Goal: Task Accomplishment & Management: Manage account settings

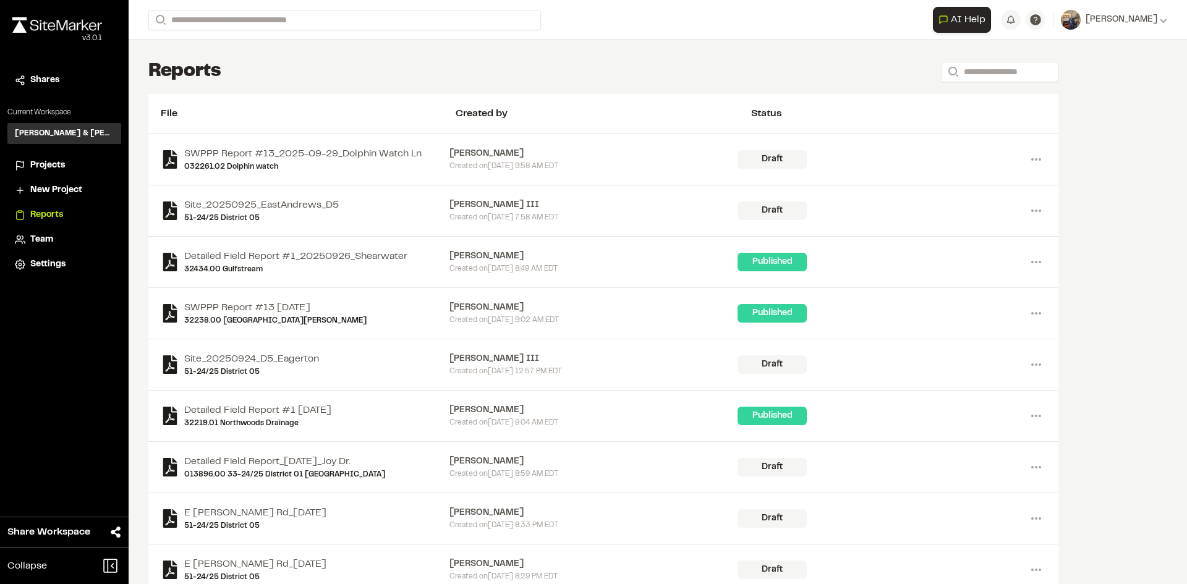
click at [53, 164] on span "Projects" at bounding box center [47, 166] width 35 height 14
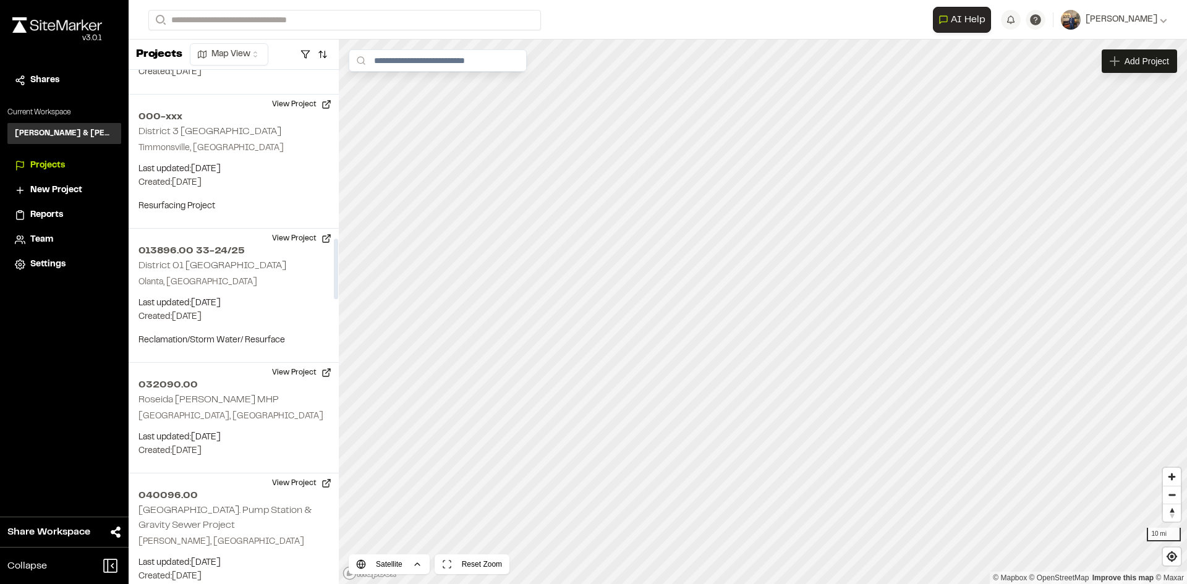
scroll to position [1422, 0]
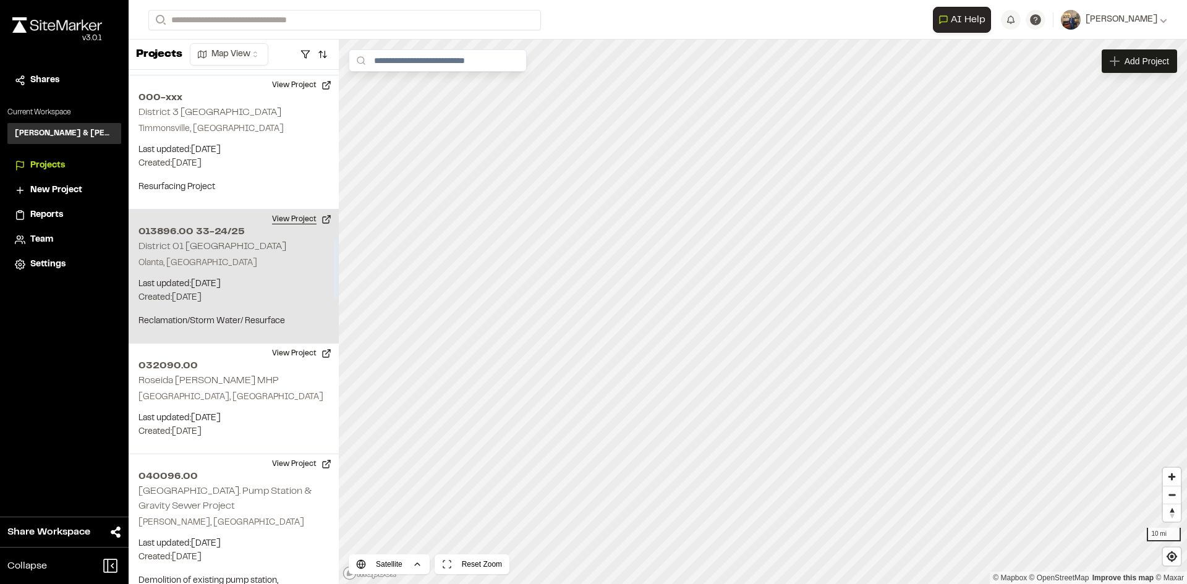
click at [300, 210] on button "View Project" at bounding box center [302, 220] width 74 height 20
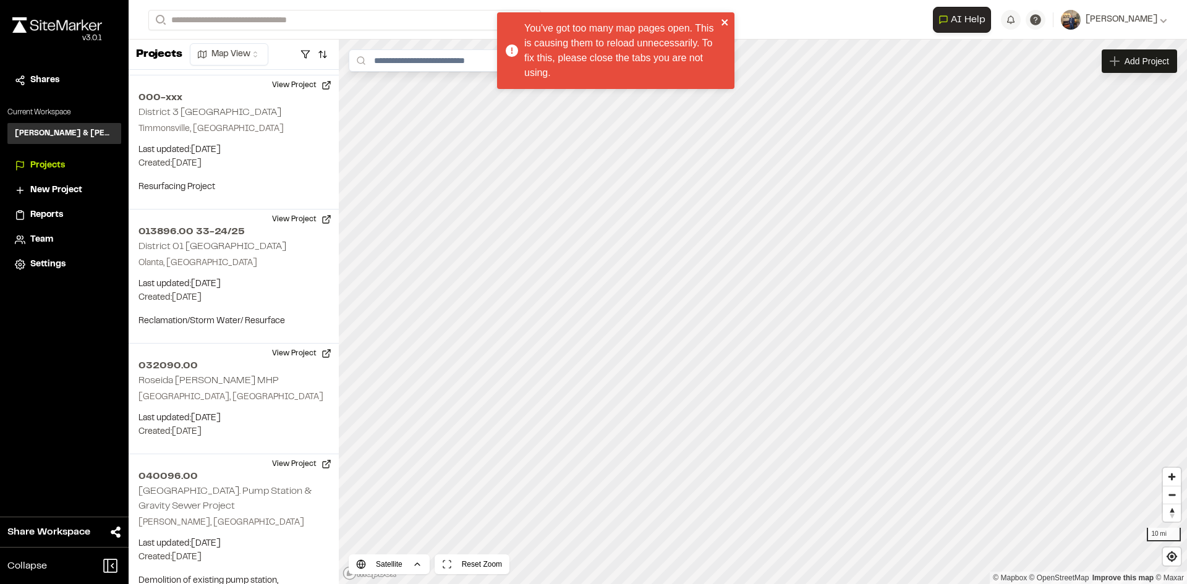
click at [728, 17] on div "You've got too many map pages open. This is causing them to reload unnecessaril…" at bounding box center [615, 50] width 237 height 77
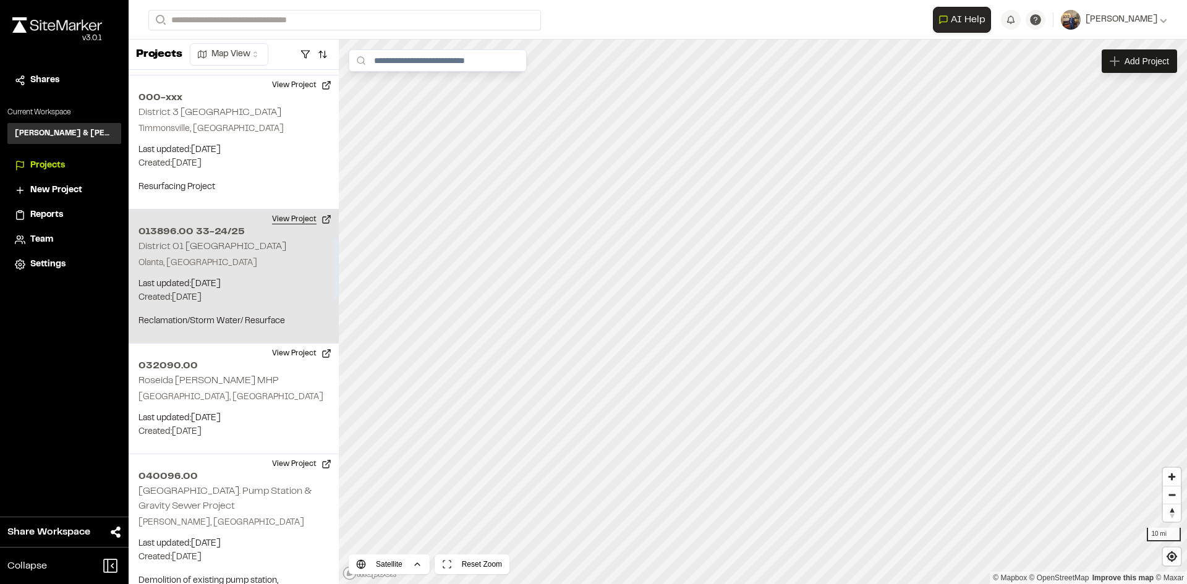
click at [297, 210] on button "View Project" at bounding box center [302, 220] width 74 height 20
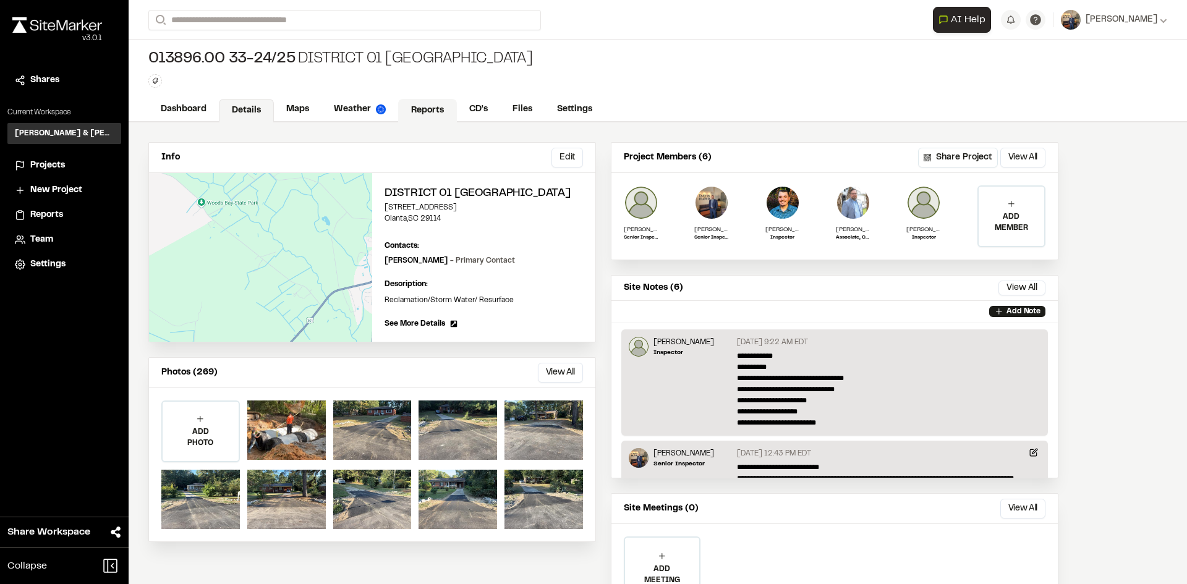
click at [425, 104] on link "Reports" at bounding box center [427, 110] width 59 height 23
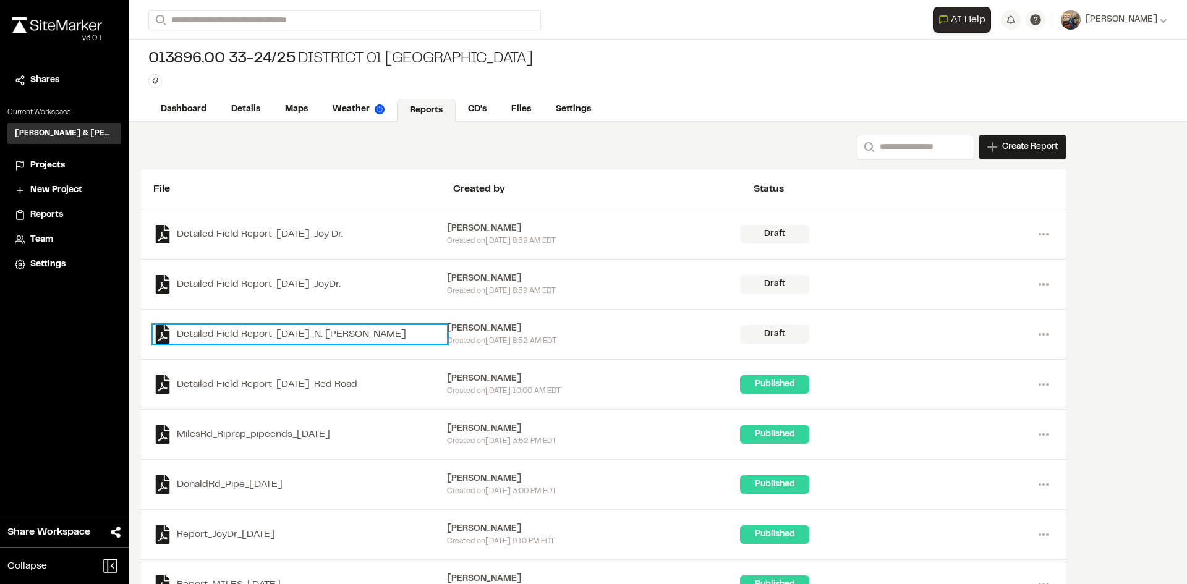
click at [320, 331] on link "Detailed Field Report_[DATE]_N. [PERSON_NAME]" at bounding box center [300, 334] width 294 height 19
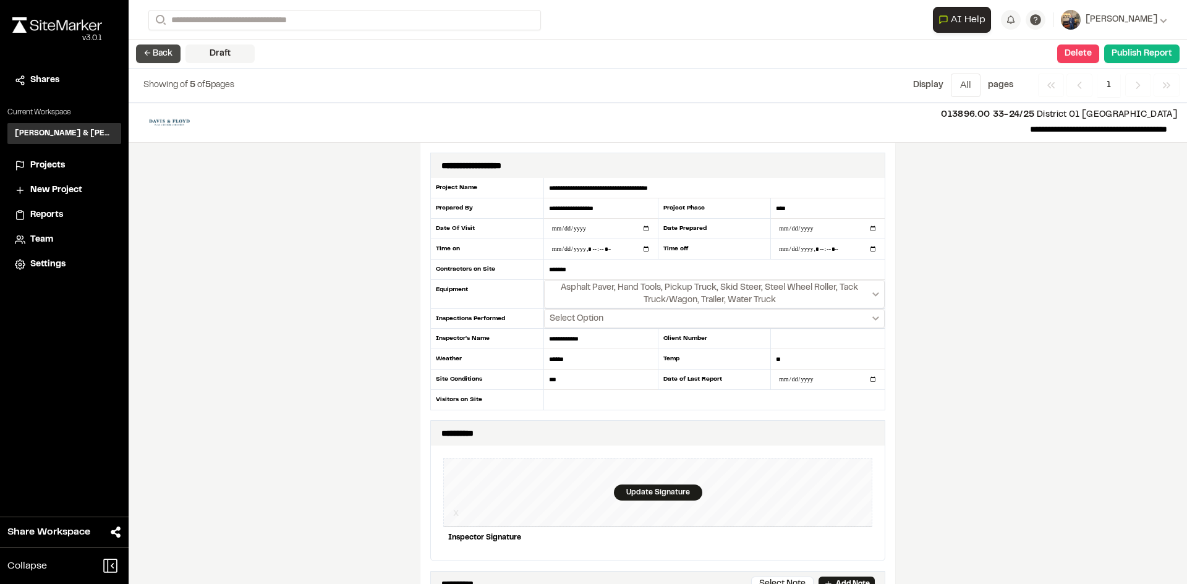
click at [158, 51] on button "← Back" at bounding box center [158, 54] width 45 height 19
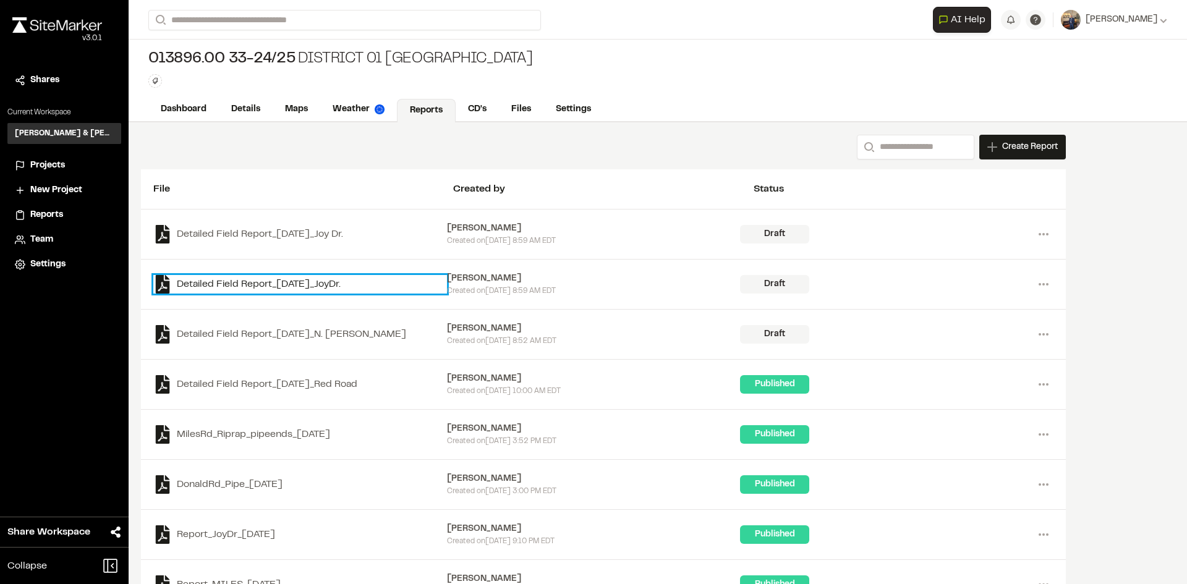
click at [290, 287] on link "Detailed Field Report_[DATE]_JoyDr." at bounding box center [300, 284] width 294 height 19
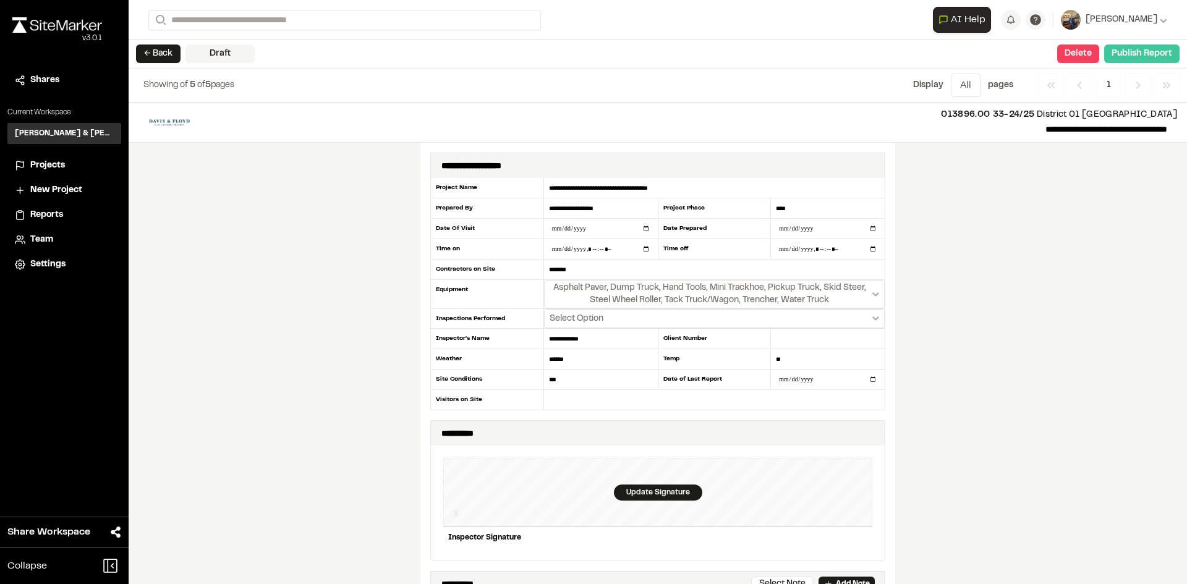
click at [1135, 51] on button "Publish Report" at bounding box center [1141, 54] width 75 height 19
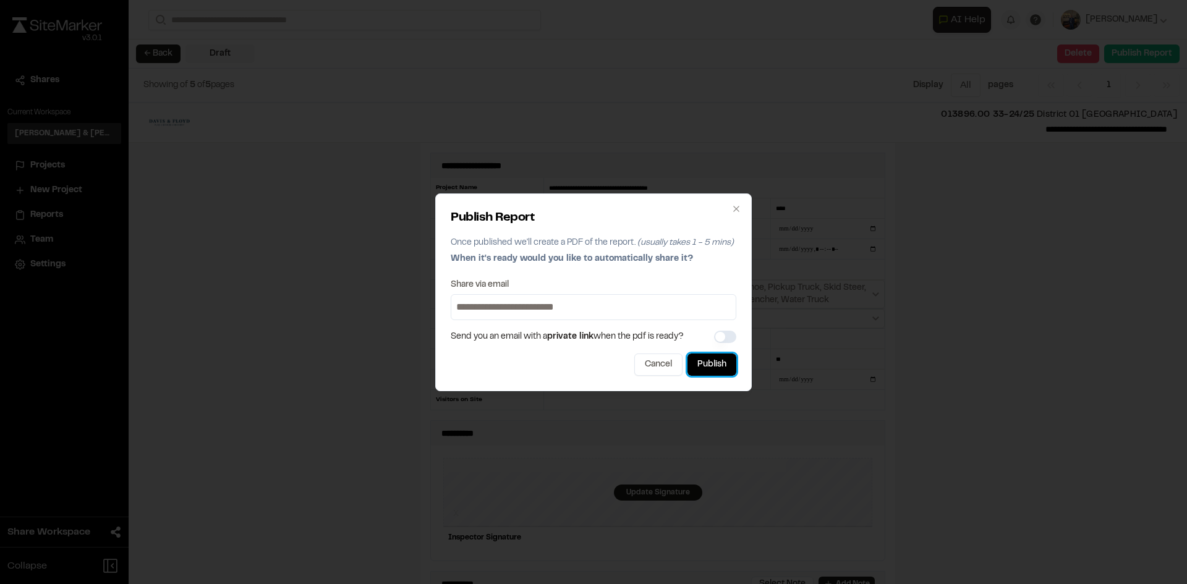
click at [731, 365] on button "Publish" at bounding box center [712, 365] width 49 height 22
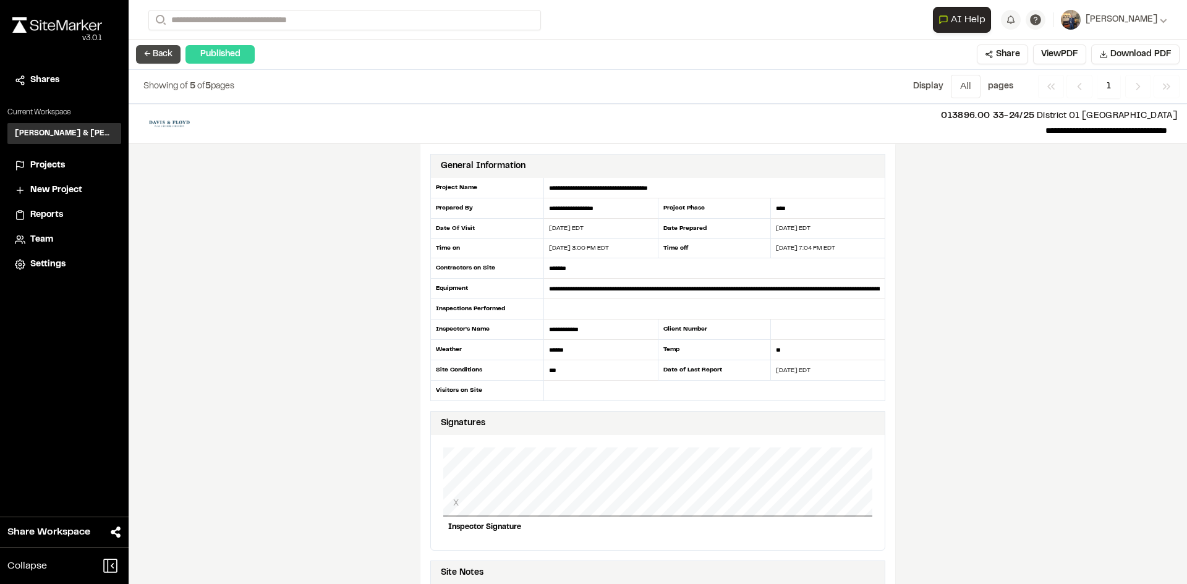
click at [143, 53] on button "← Back" at bounding box center [158, 54] width 45 height 19
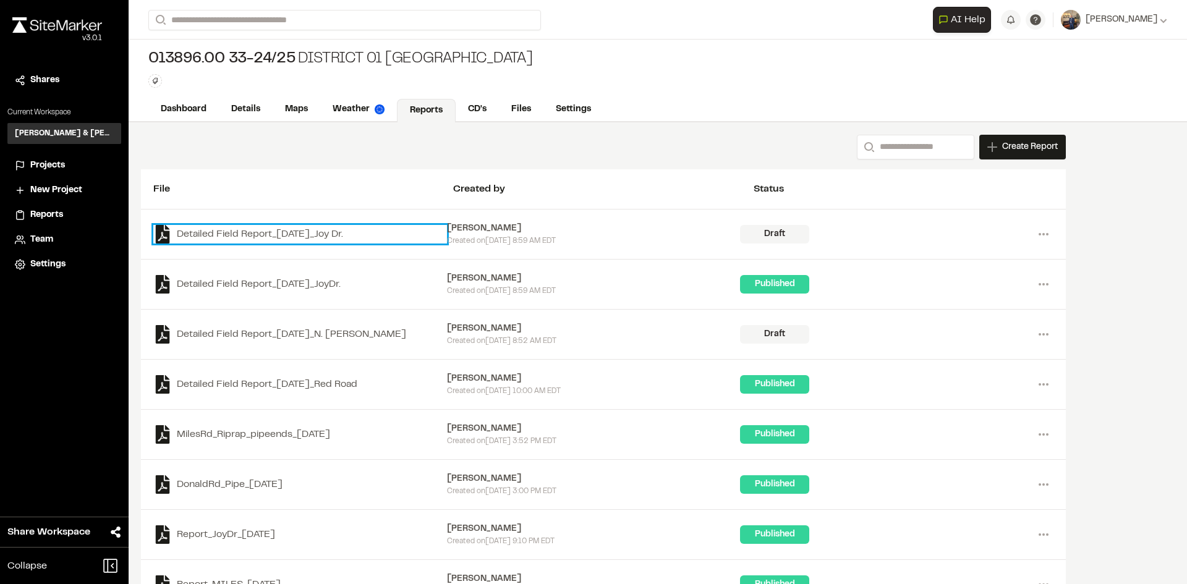
click at [258, 235] on link "Detailed Field Report_[DATE]_Joy Dr." at bounding box center [300, 234] width 294 height 19
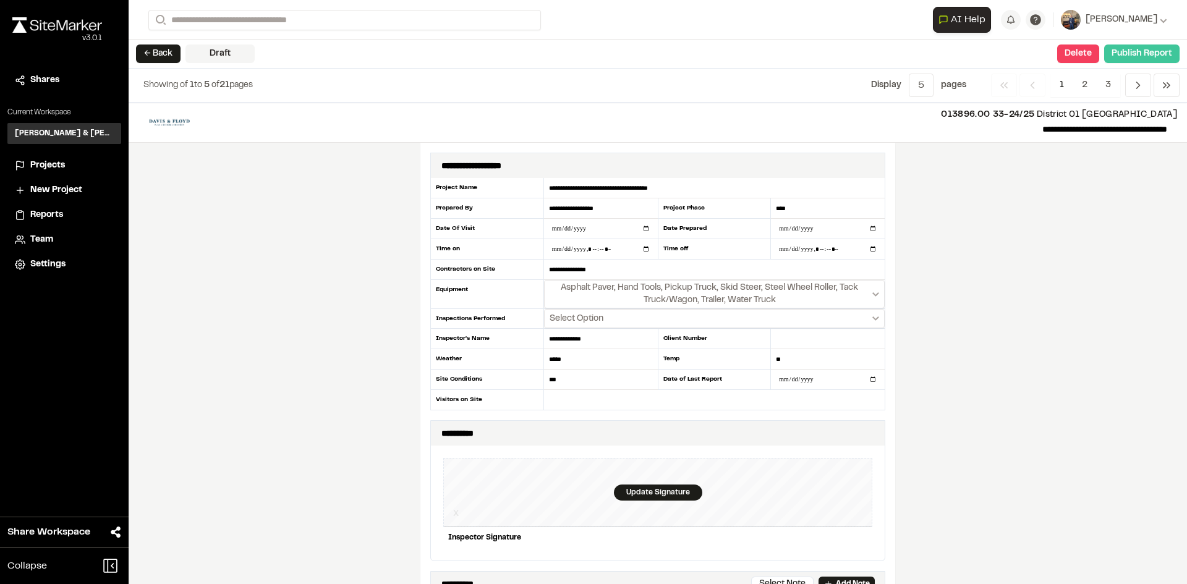
click at [1150, 51] on button "Publish Report" at bounding box center [1141, 54] width 75 height 19
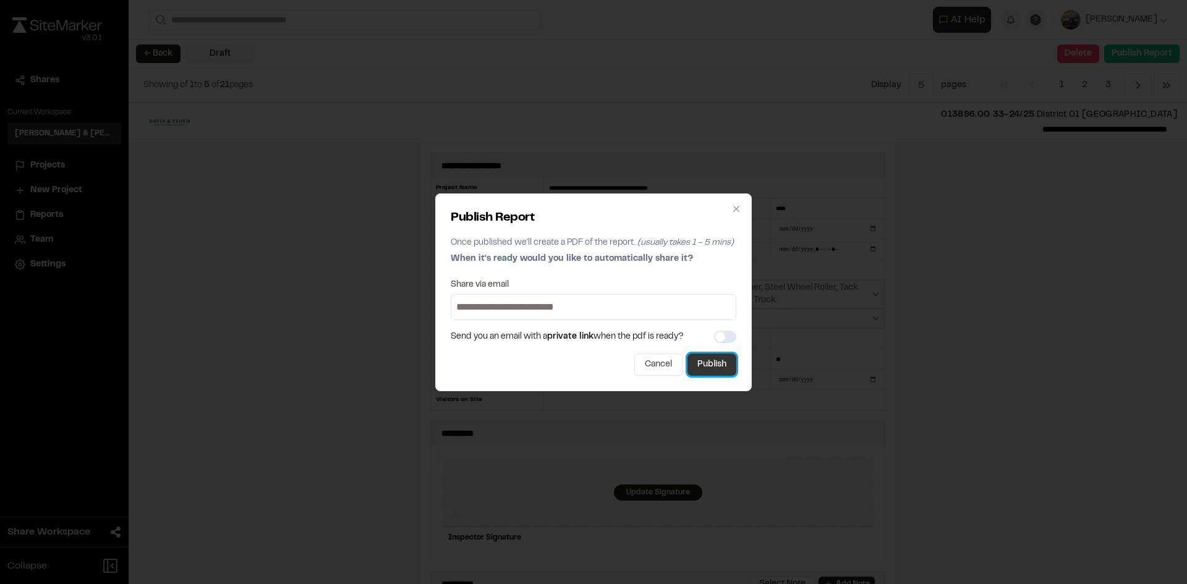
click at [721, 362] on button "Publish" at bounding box center [712, 365] width 49 height 22
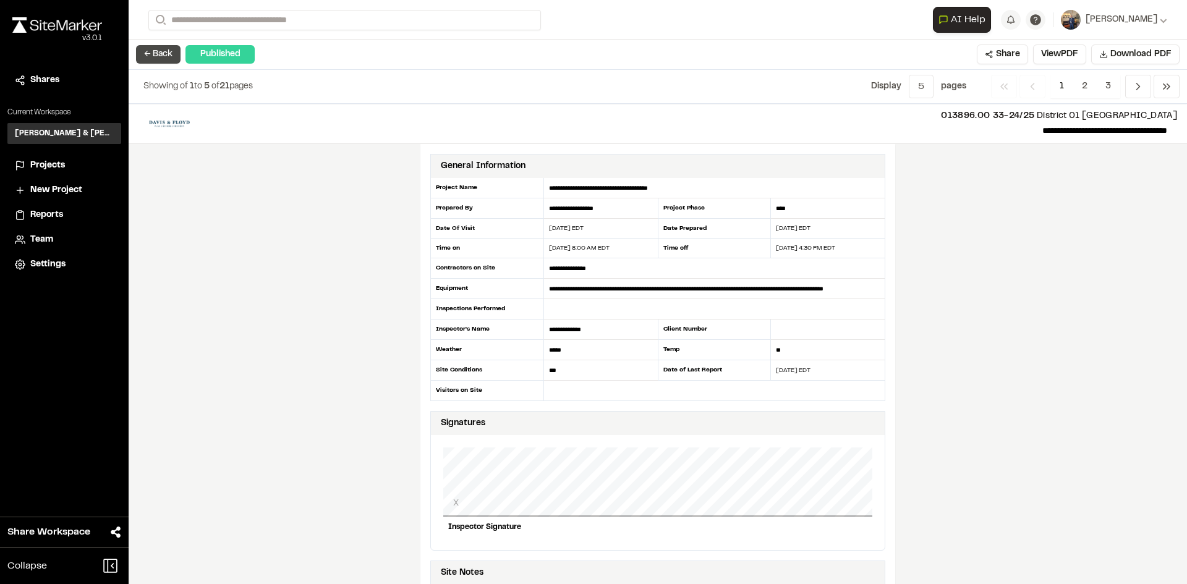
click at [158, 54] on button "← Back" at bounding box center [158, 54] width 45 height 19
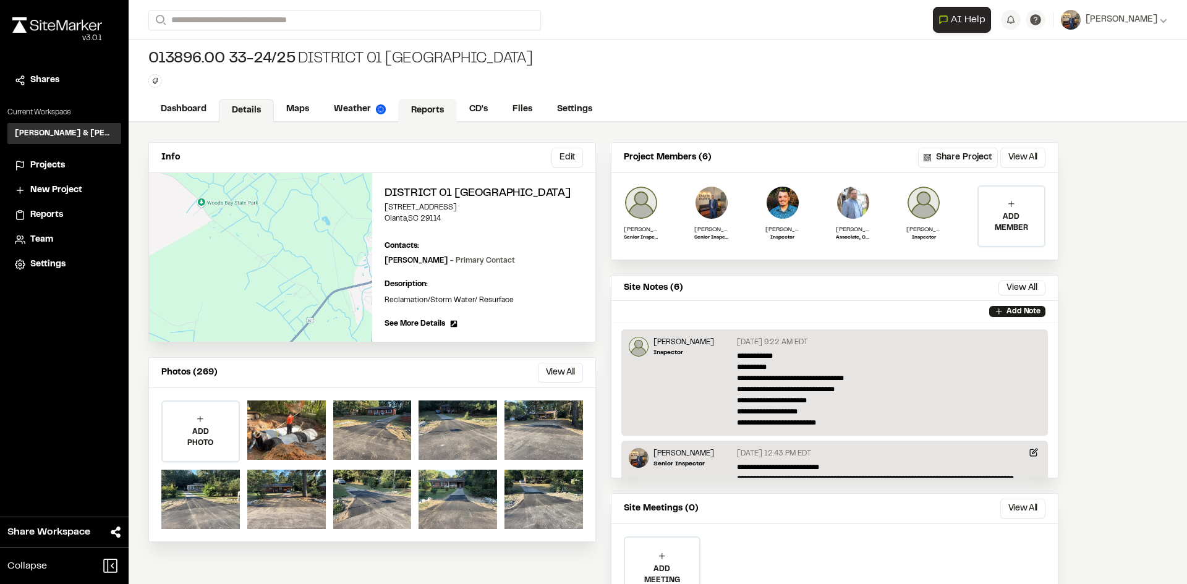
click at [434, 108] on link "Reports" at bounding box center [427, 110] width 59 height 23
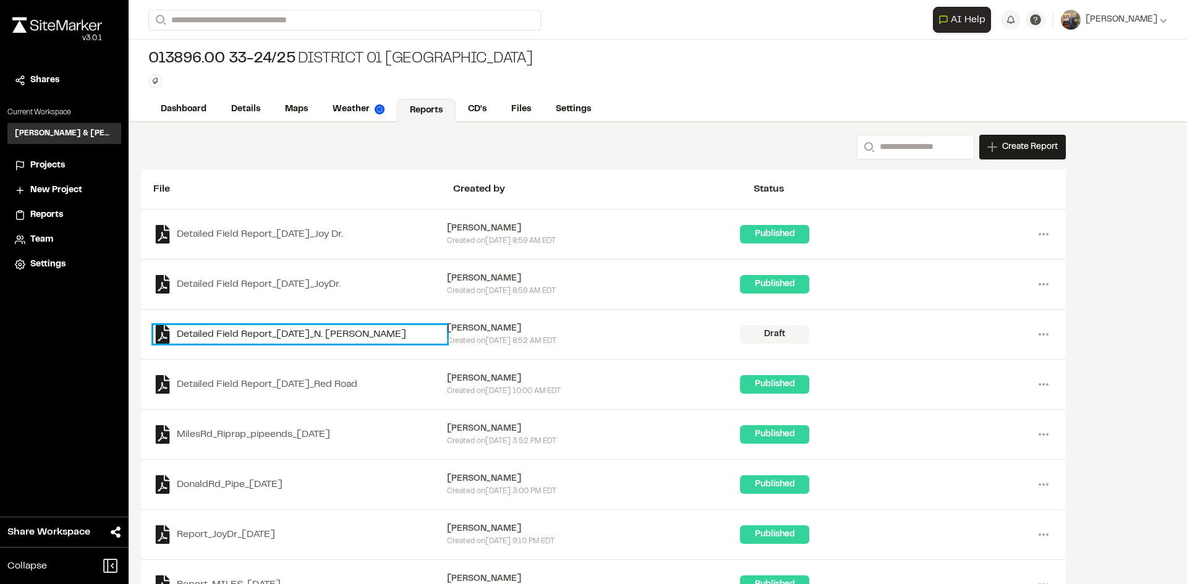
click at [345, 332] on link "Detailed Field Report_[DATE]_N. [PERSON_NAME]" at bounding box center [300, 334] width 294 height 19
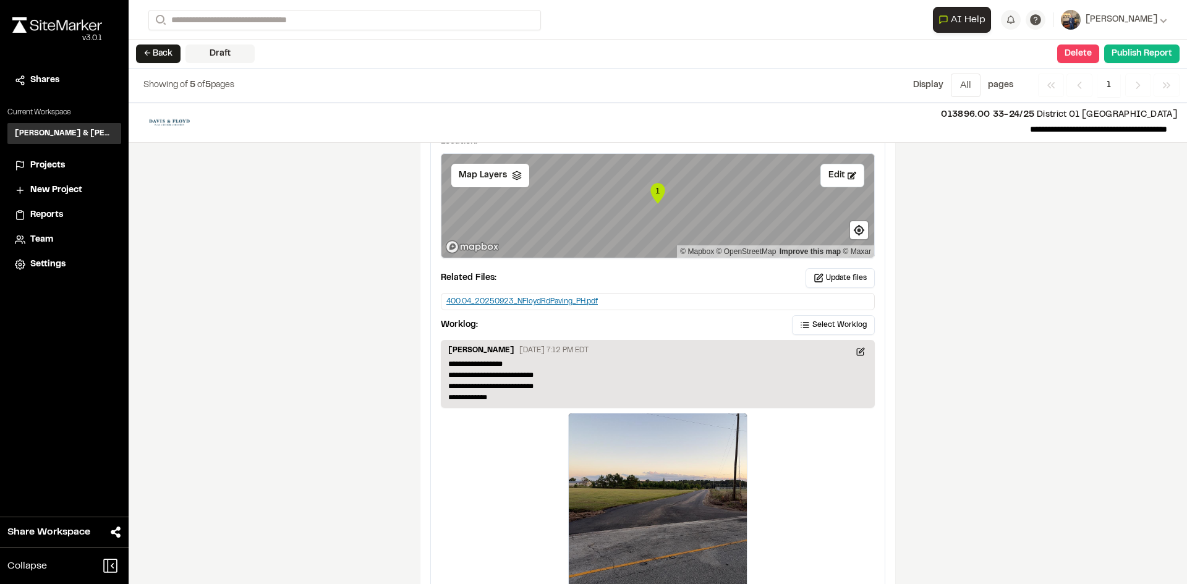
scroll to position [1484, 0]
